Goal: Transaction & Acquisition: Purchase product/service

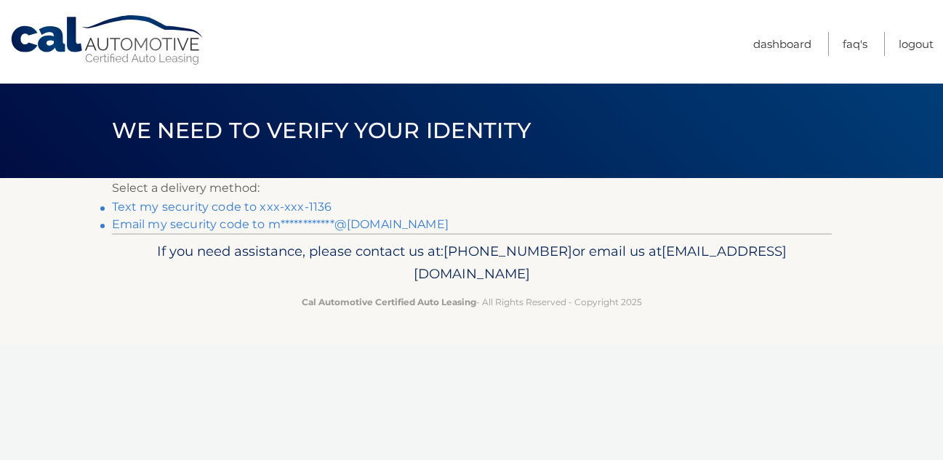
click at [294, 206] on link "Text my security code to xxx-xxx-1136" at bounding box center [222, 207] width 220 height 14
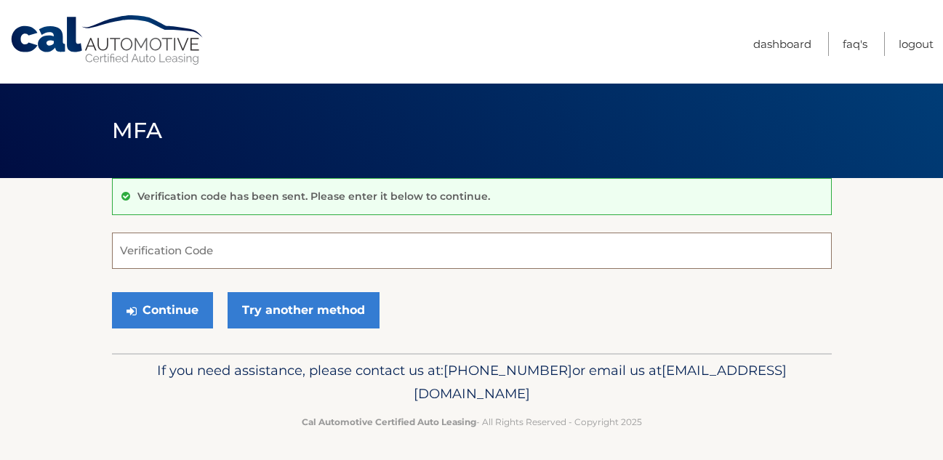
click at [220, 259] on input "Verification Code" at bounding box center [472, 251] width 720 height 36
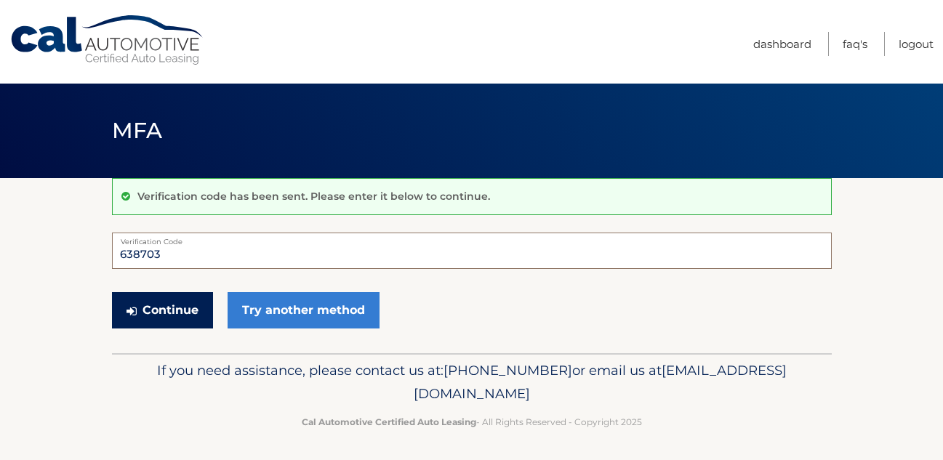
type input "638703"
click at [161, 319] on button "Continue" at bounding box center [162, 310] width 101 height 36
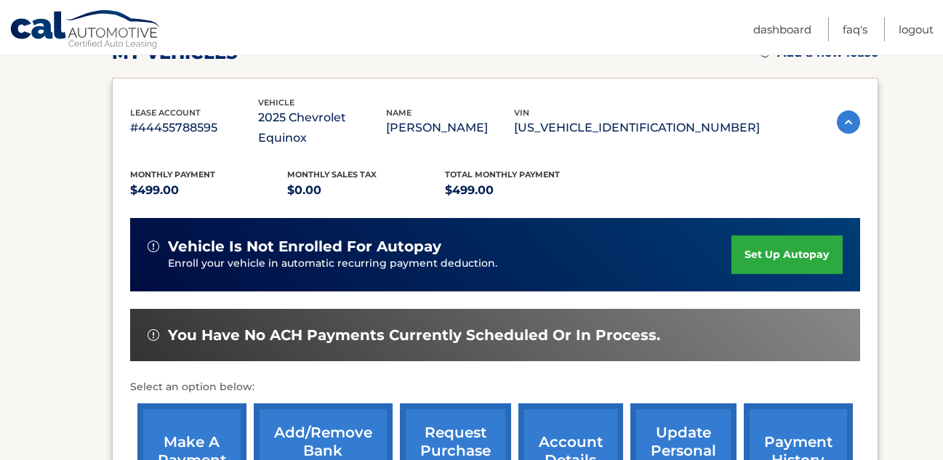
scroll to position [225, 0]
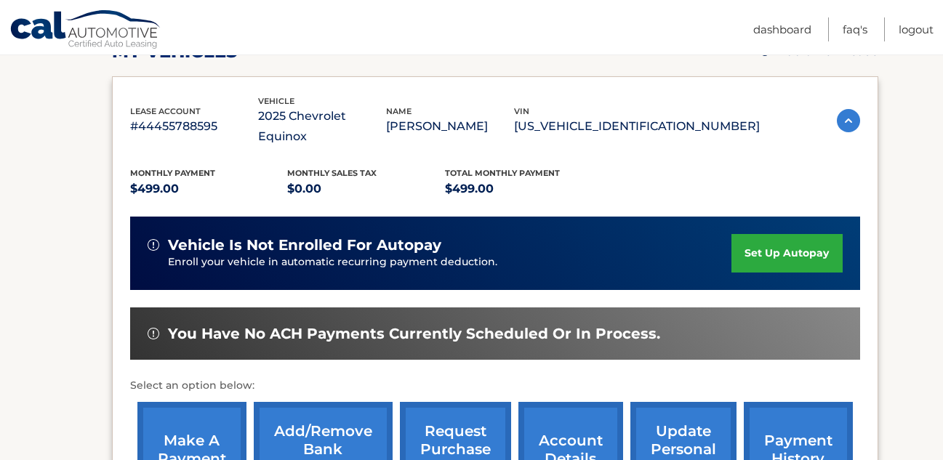
click at [198, 415] on link "make a payment" at bounding box center [191, 449] width 109 height 95
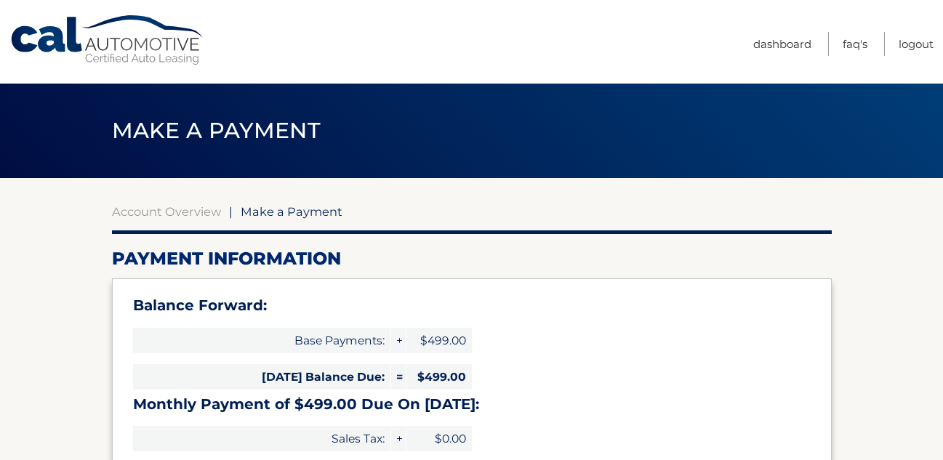
select select "ZjUyZTllMmMtYzA2Zi00N2ZkLThlOTgtNTAxZDc0ZjA2ZmZl"
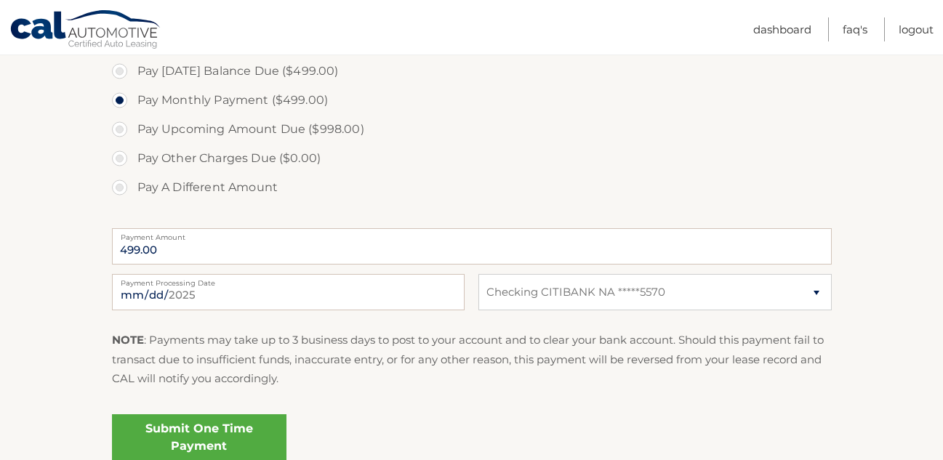
scroll to position [511, 0]
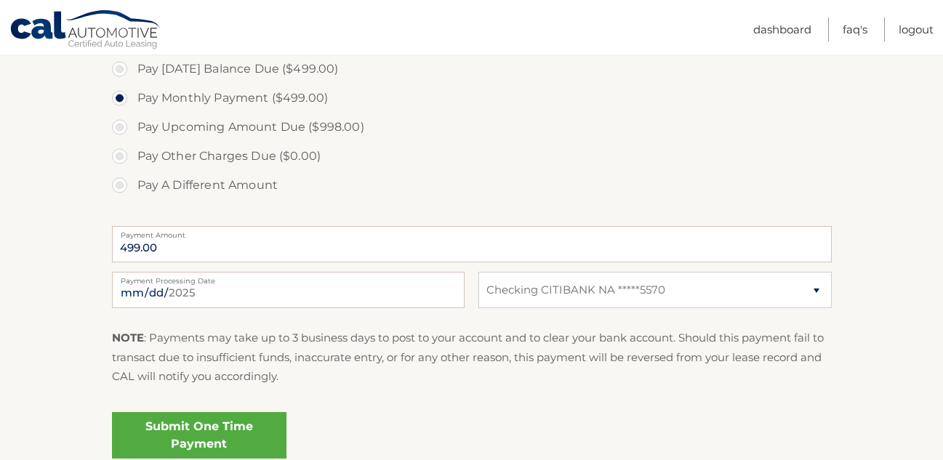
click at [199, 428] on link "Submit One Time Payment" at bounding box center [199, 435] width 175 height 47
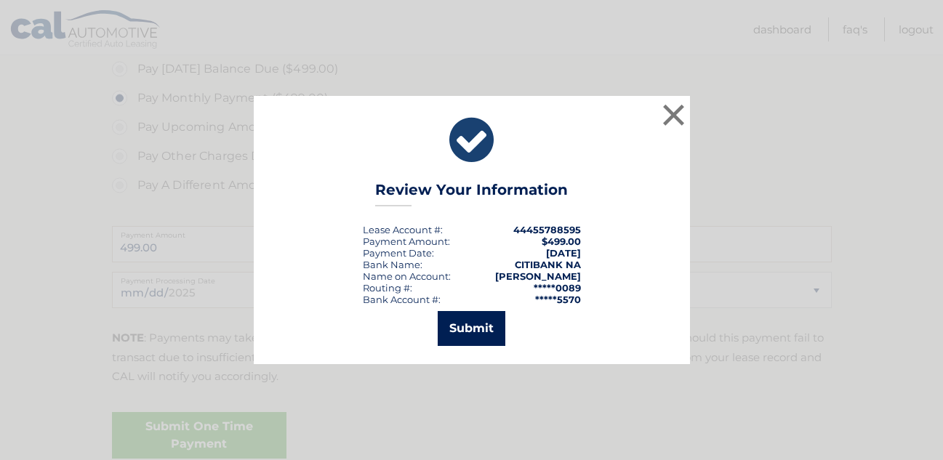
click at [474, 334] on button "Submit" at bounding box center [472, 328] width 68 height 35
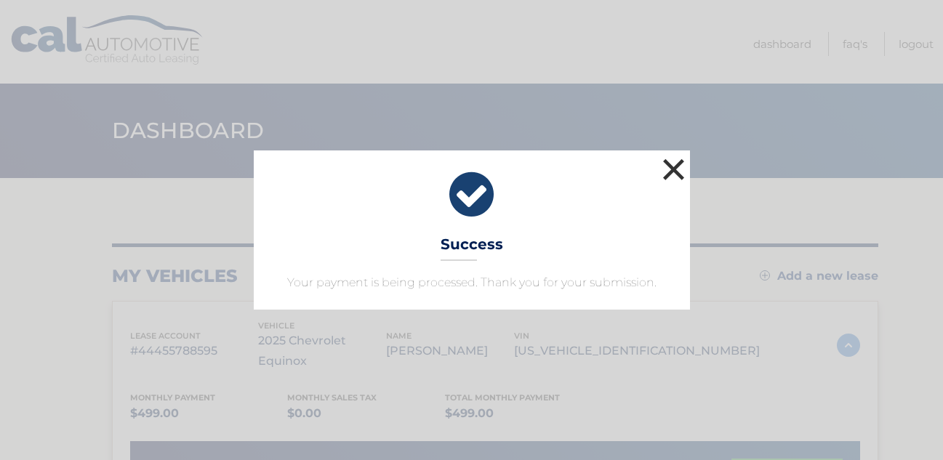
click at [675, 172] on button "×" at bounding box center [674, 169] width 29 height 29
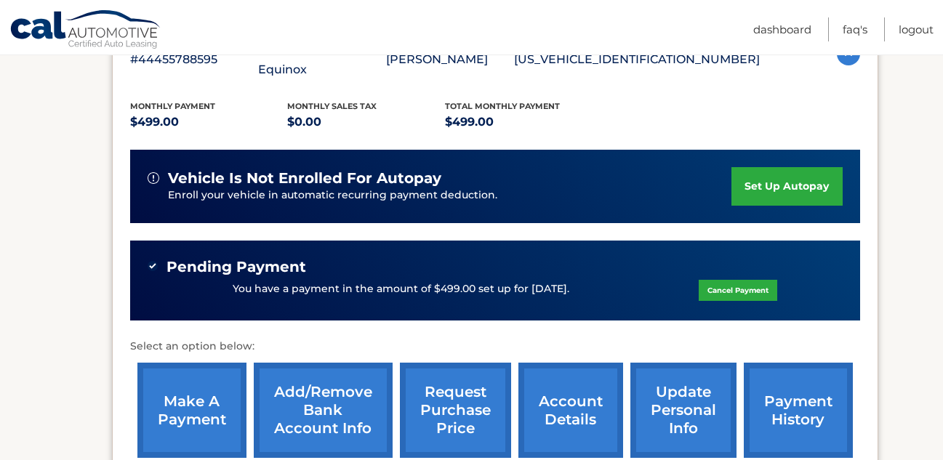
scroll to position [294, 0]
